Goal: Information Seeking & Learning: Understand process/instructions

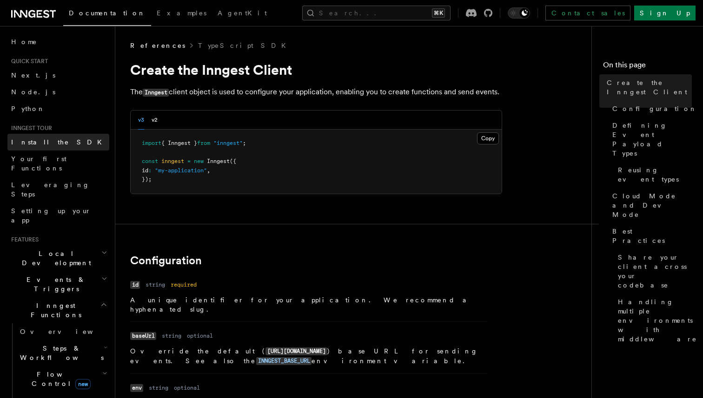
click at [41, 136] on link "Install the SDK" at bounding box center [58, 142] width 102 height 17
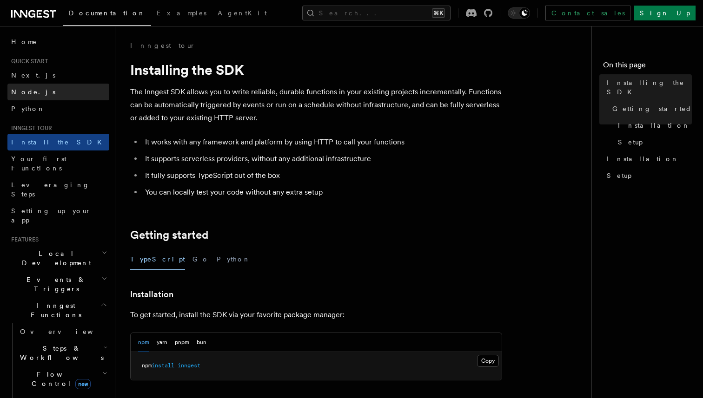
click at [33, 84] on link "Node.js" at bounding box center [58, 92] width 102 height 17
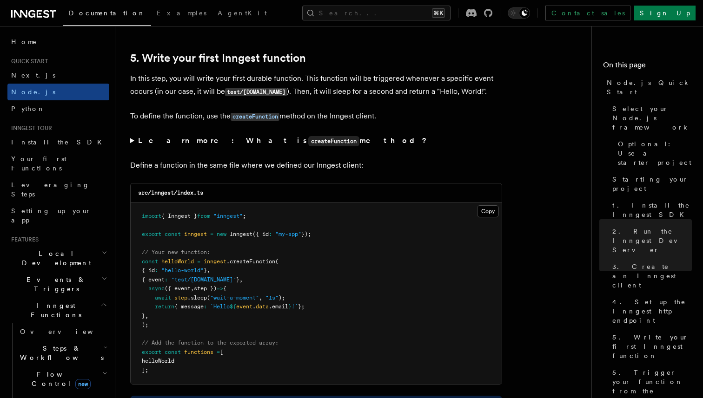
scroll to position [1732, 0]
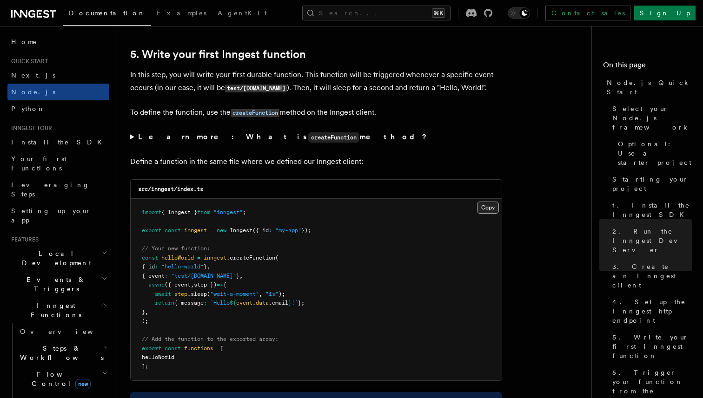
click at [484, 211] on button "Copy Copied" at bounding box center [488, 208] width 22 height 12
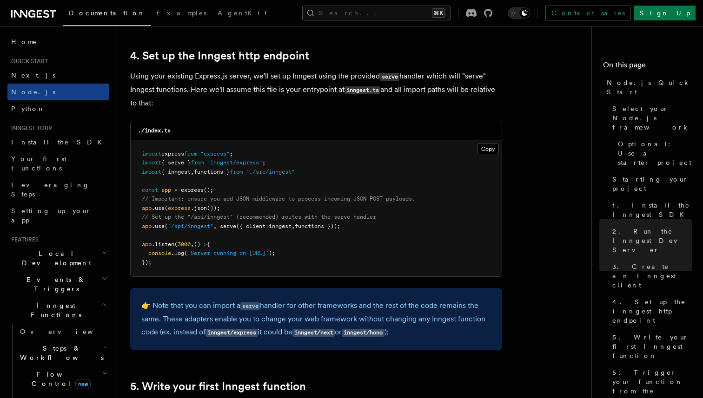
scroll to position [1392, 0]
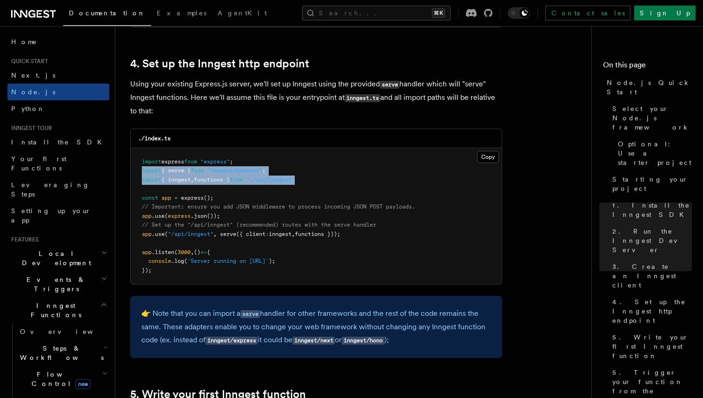
drag, startPoint x: 315, startPoint y: 184, endPoint x: 137, endPoint y: 174, distance: 178.2
click at [137, 174] on pre "import express from "express" ; import { serve } from "inngest/express" ; impor…" at bounding box center [316, 216] width 371 height 137
copy code "import { serve } from "inngest/express" ; import { inngest , functions } from "…"
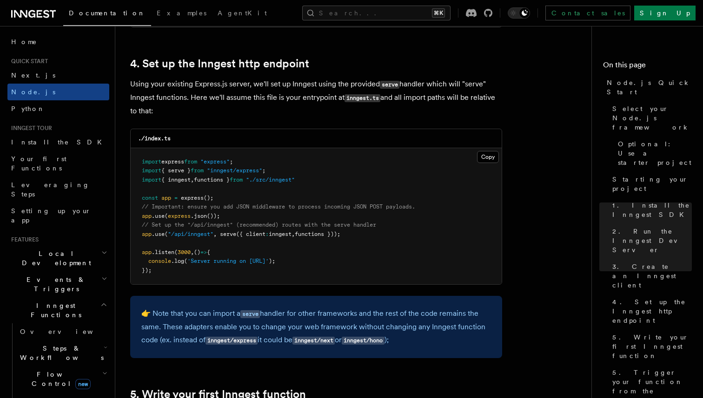
click at [202, 240] on pre "import express from "express" ; import { serve } from "inngest/express" ; impor…" at bounding box center [316, 216] width 371 height 137
drag, startPoint x: 363, startPoint y: 238, endPoint x: 138, endPoint y: 233, distance: 224.9
click at [138, 233] on pre "import express from "express" ; import { serve } from "inngest/express" ; impor…" at bounding box center [316, 216] width 371 height 137
copy span "app .use ( "/api/inngest" , serve ({ client : inngest , functions }));"
